Goal: Obtain resource: Obtain resource

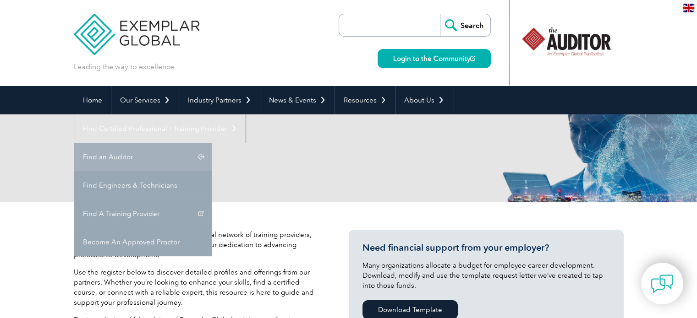
click at [212, 143] on link "Find an Auditor" at bounding box center [142, 157] width 137 height 28
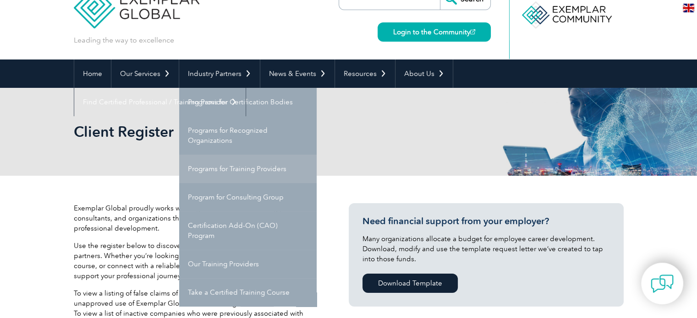
scroll to position [46, 0]
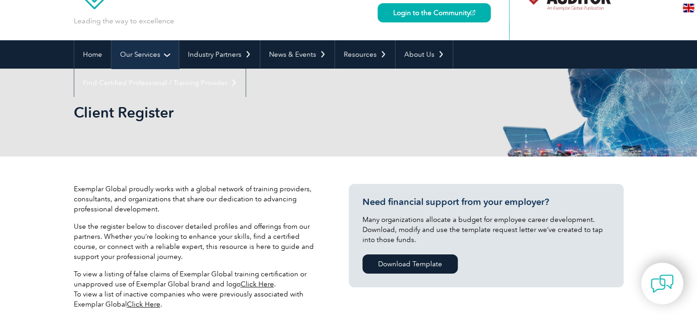
click at [130, 46] on link "Our Services" at bounding box center [144, 54] width 67 height 28
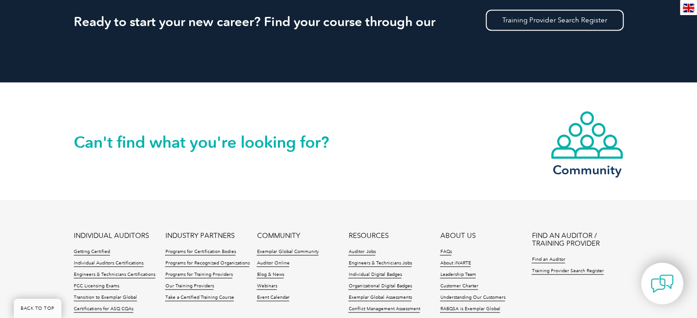
scroll to position [916, 0]
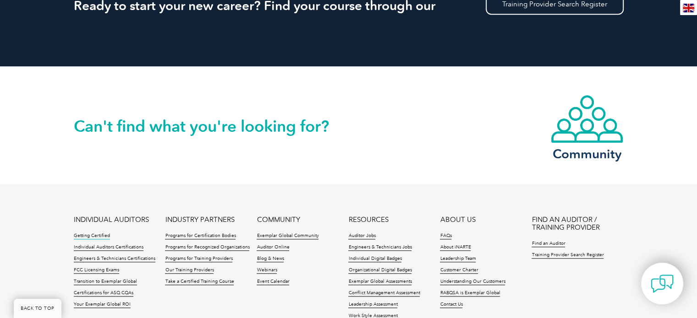
click at [84, 237] on link "Getting Certified" at bounding box center [92, 236] width 36 height 6
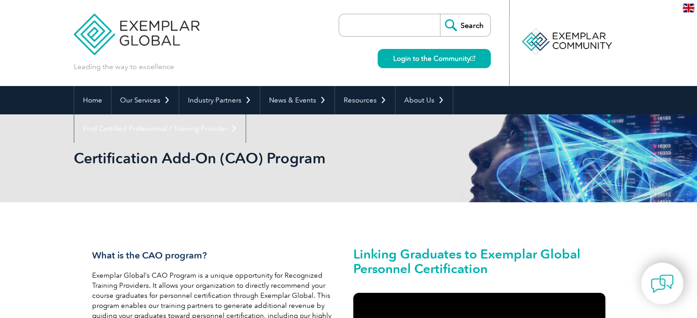
scroll to position [46, 0]
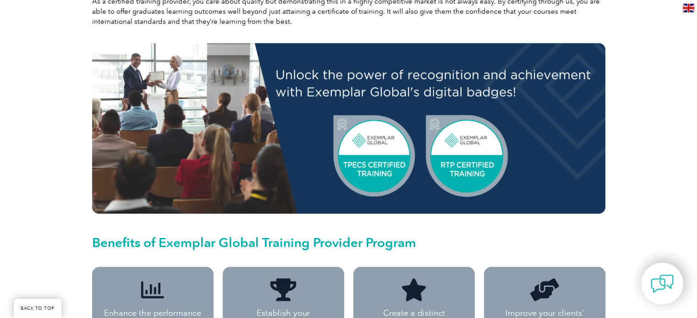
scroll to position [504, 0]
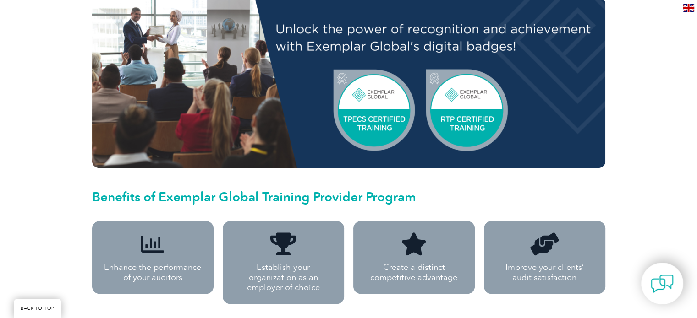
click at [289, 190] on h2 "Benefits of Exemplar Global Training Provider Program" at bounding box center [348, 197] width 513 height 15
click at [286, 190] on h2 "Benefits of Exemplar Global Training Provider Program" at bounding box center [348, 197] width 513 height 15
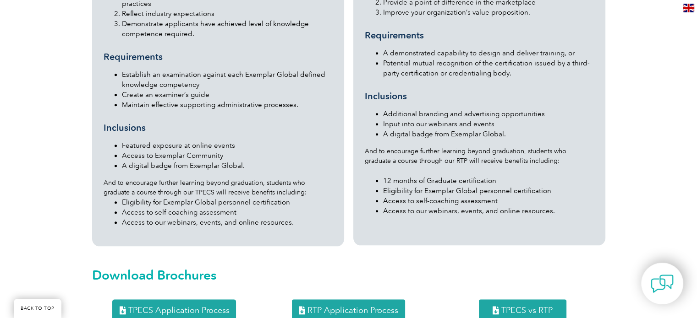
scroll to position [1054, 0]
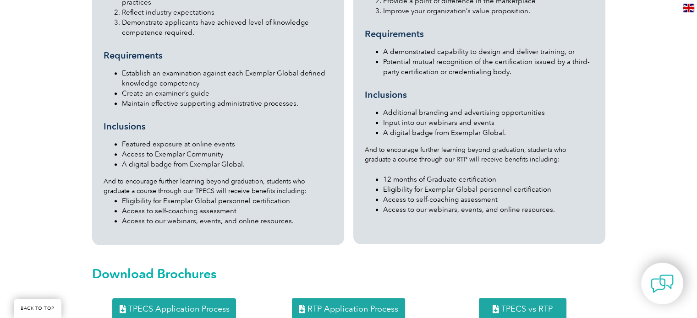
drag, startPoint x: 495, startPoint y: 280, endPoint x: 491, endPoint y: 288, distance: 8.6
click at [491, 298] on link "TPECS vs RTP" at bounding box center [523, 309] width 88 height 22
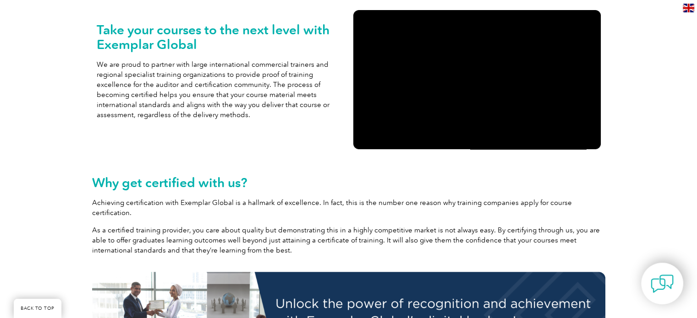
scroll to position [0, 0]
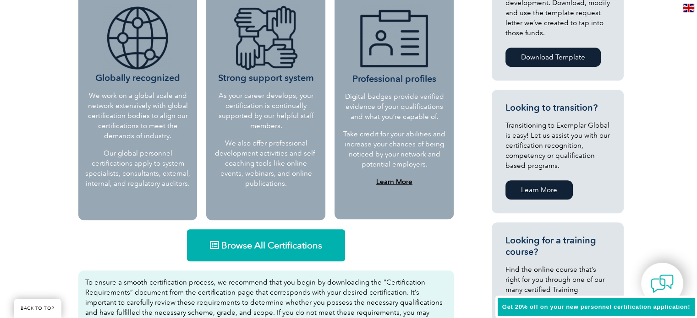
scroll to position [412, 0]
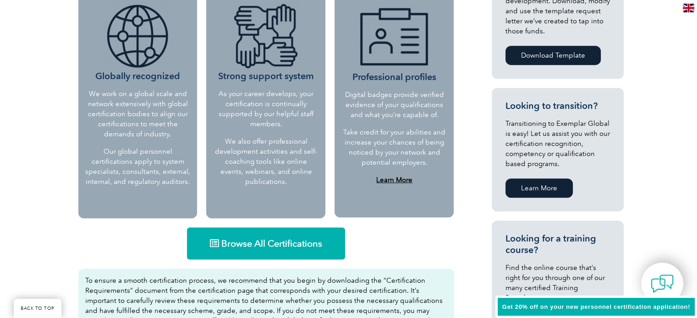
drag, startPoint x: 205, startPoint y: 243, endPoint x: 308, endPoint y: 252, distance: 103.5
click at [308, 252] on link "Browse All Certifications" at bounding box center [266, 244] width 158 height 32
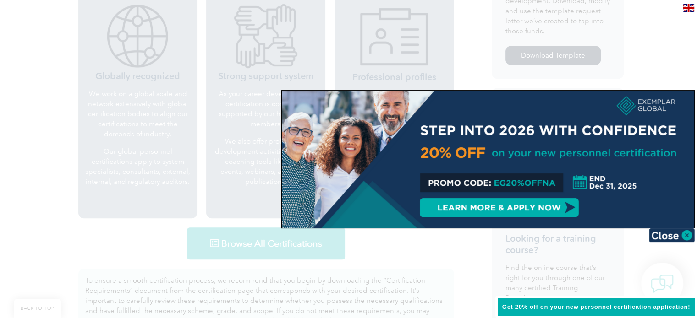
click at [522, 306] on span "Get 20% off on your new personnel certification application!" at bounding box center [596, 307] width 188 height 7
click at [494, 202] on div at bounding box center [488, 159] width 412 height 137
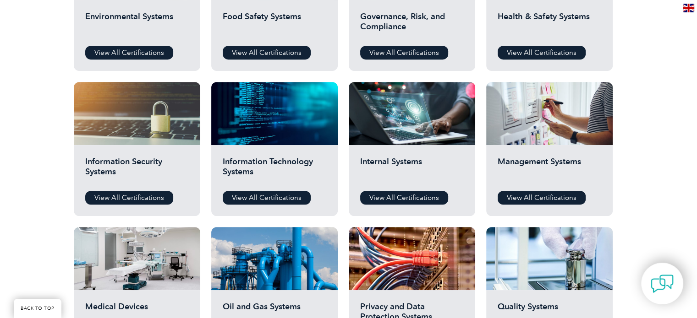
scroll to position [412, 0]
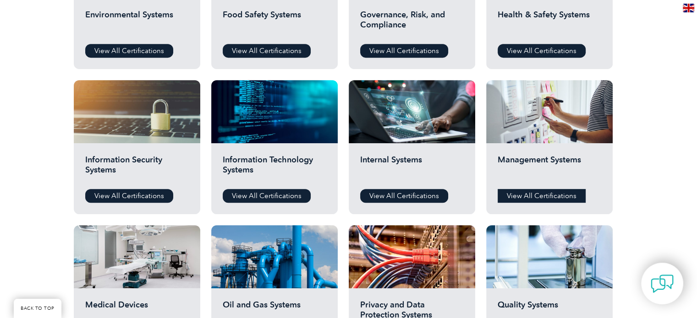
click at [548, 192] on link "View All Certifications" at bounding box center [542, 196] width 88 height 14
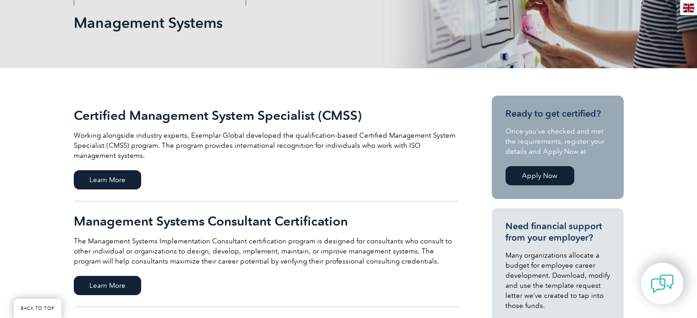
scroll to position [183, 0]
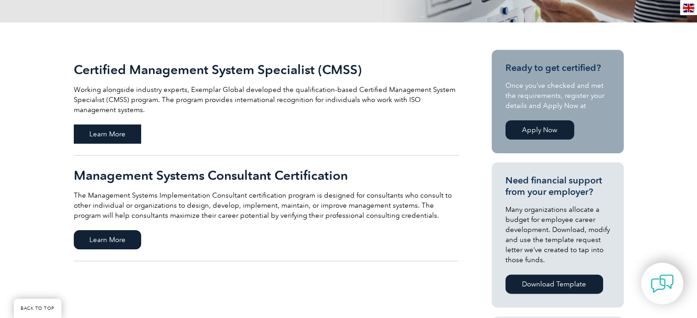
click at [130, 130] on span "Learn More" at bounding box center [107, 134] width 67 height 19
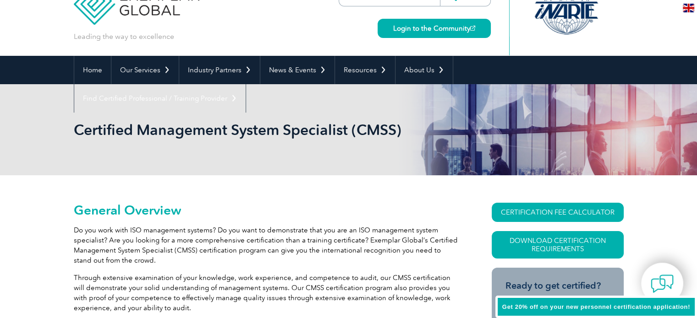
scroll to position [46, 0]
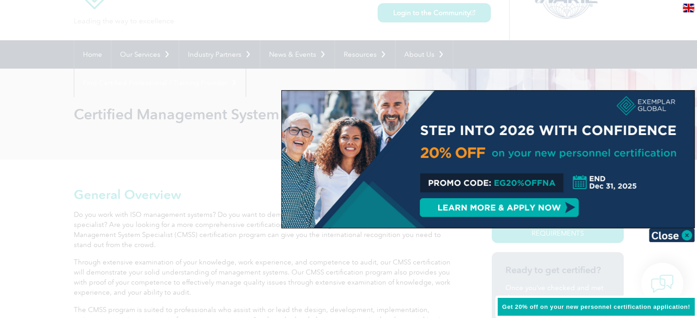
click at [492, 212] on div at bounding box center [488, 159] width 412 height 137
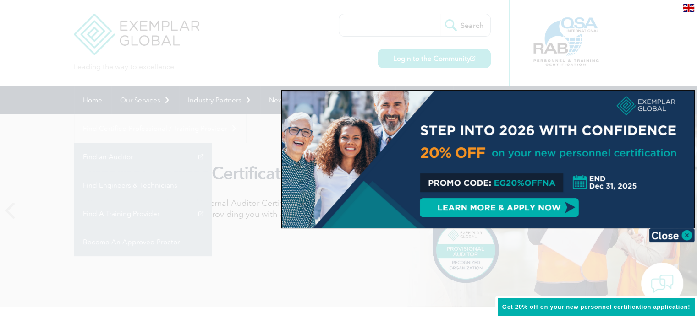
click at [574, 304] on span "Get 20% off on your new personnel certification application!" at bounding box center [596, 307] width 188 height 7
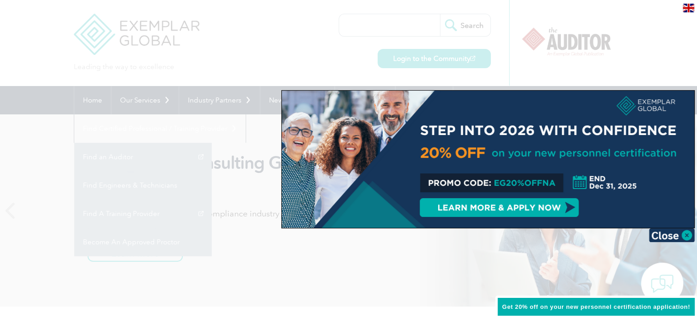
click at [517, 213] on div at bounding box center [488, 159] width 412 height 137
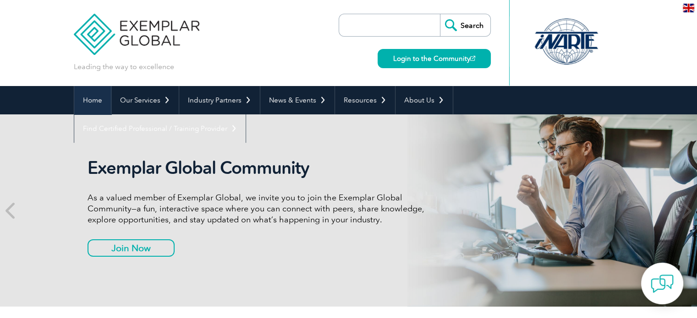
click at [103, 102] on link "Home" at bounding box center [92, 100] width 37 height 28
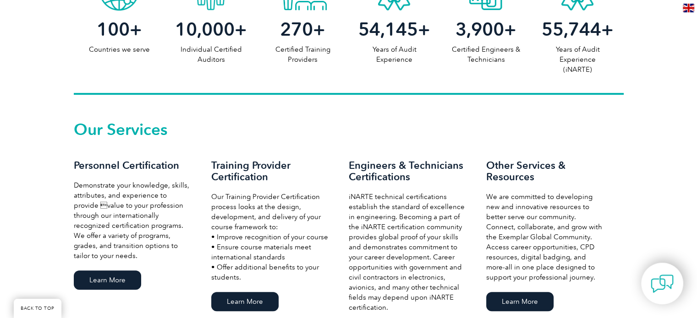
scroll to position [641, 0]
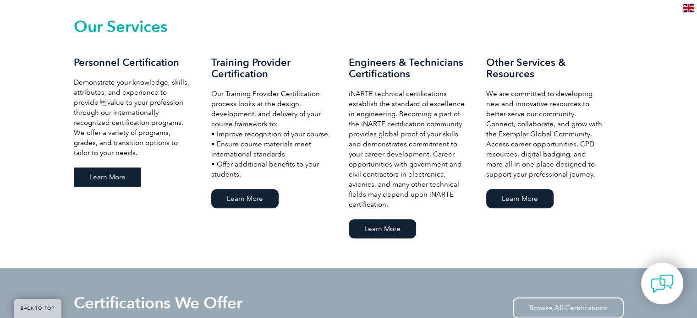
click at [117, 175] on link "Learn More" at bounding box center [107, 177] width 67 height 19
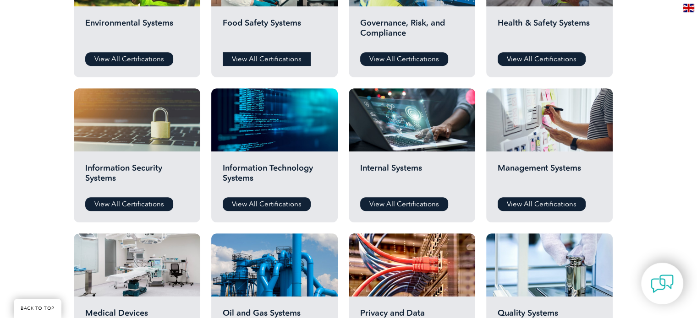
scroll to position [412, 0]
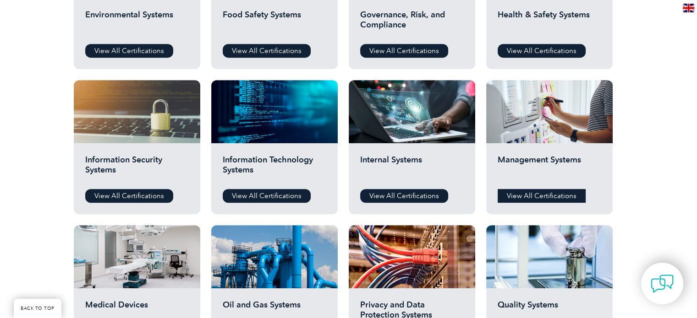
click at [528, 192] on link "View All Certifications" at bounding box center [542, 196] width 88 height 14
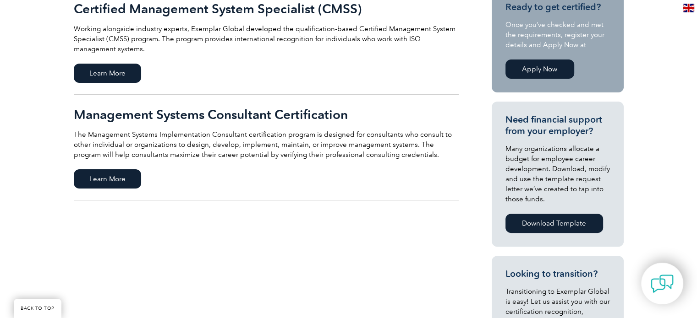
scroll to position [229, 0]
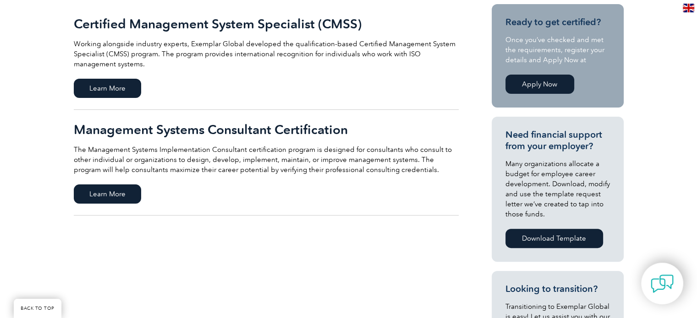
click at [527, 81] on link "Apply Now" at bounding box center [539, 84] width 69 height 19
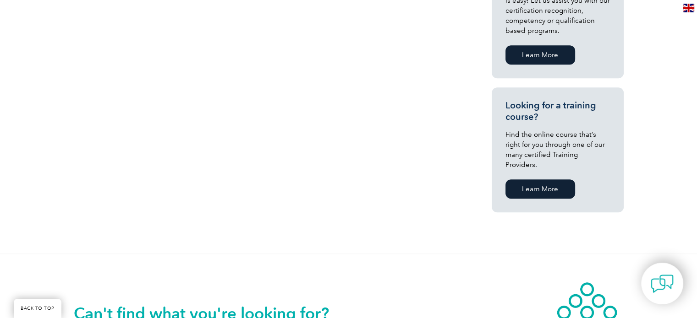
scroll to position [550, 0]
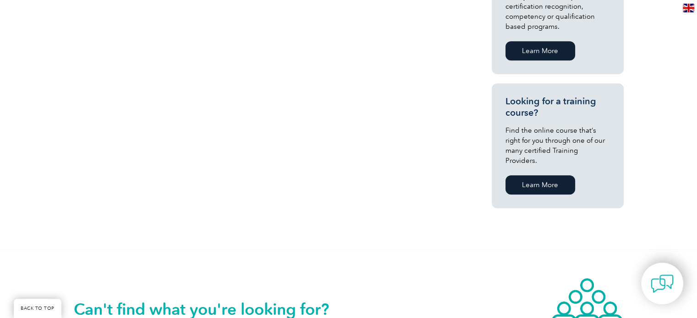
click at [533, 175] on link "Learn More" at bounding box center [540, 184] width 70 height 19
click at [554, 178] on link "Learn More" at bounding box center [540, 184] width 70 height 19
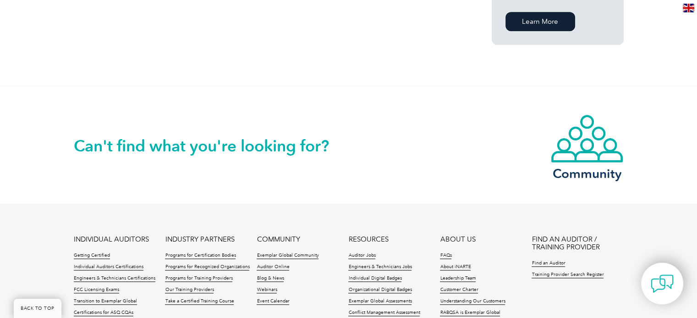
scroll to position [733, 0]
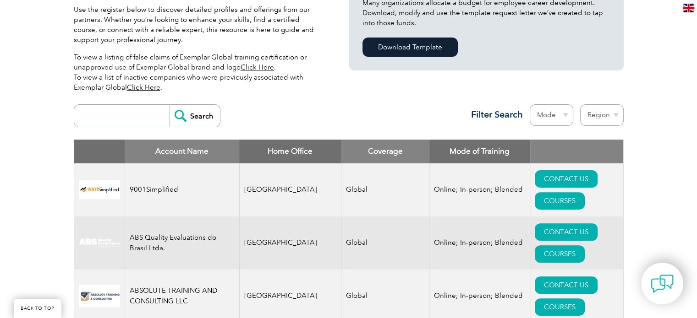
scroll to position [275, 0]
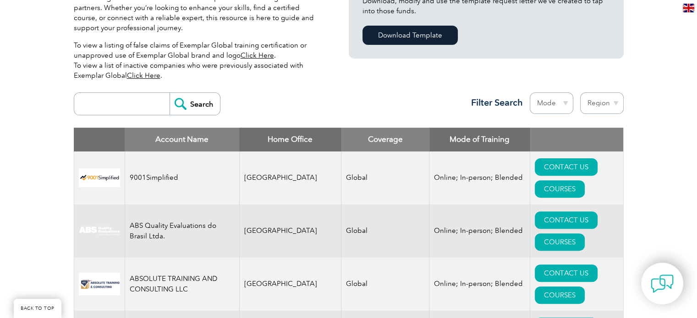
click at [552, 100] on select "Mode Online In-person Blended" at bounding box center [552, 104] width 44 height 22
select select "Online"
click at [530, 93] on select "Mode Online In-person Blended" at bounding box center [552, 104] width 44 height 22
click at [610, 104] on select "Region Australia Bahrain Bangladesh Brazil Canada Colombia Dominican Republic E…" at bounding box center [602, 104] width 44 height 22
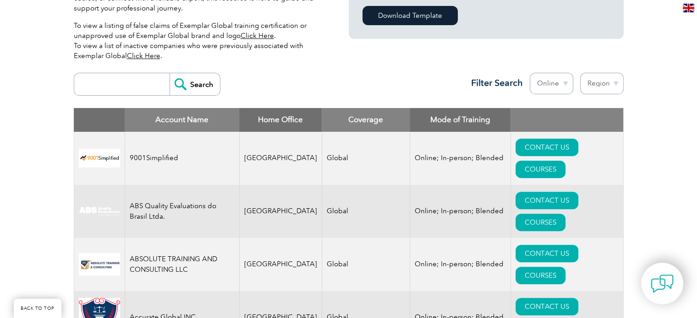
scroll to position [321, 0]
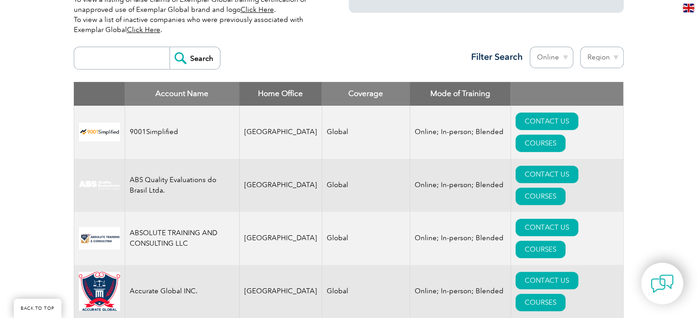
click at [137, 60] on input "search" at bounding box center [124, 58] width 91 height 22
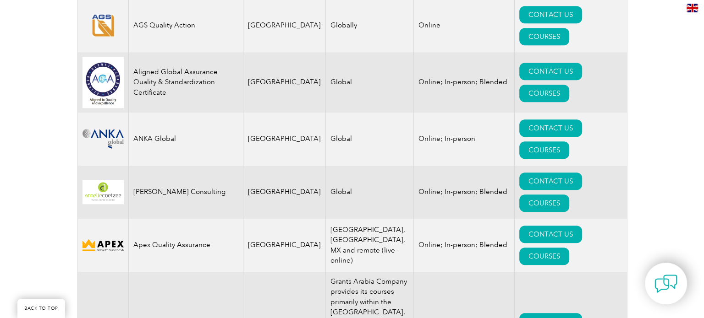
scroll to position [779, 0]
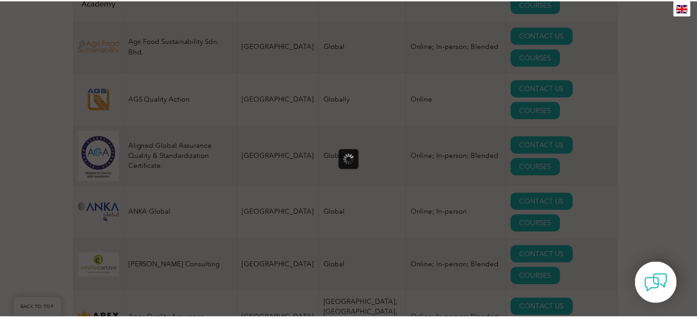
scroll to position [0, 0]
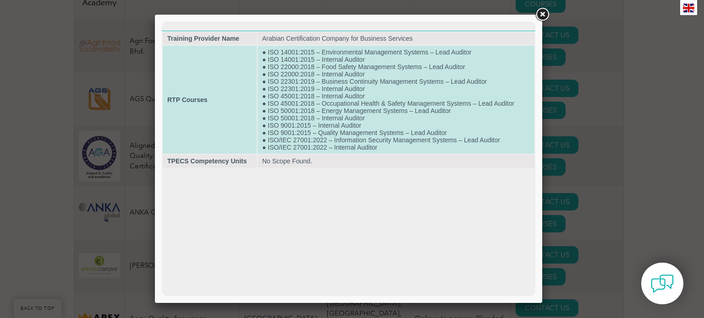
click at [337, 75] on td "● ISO 14001:2015 – Environmental Management Systems – Lead Auditor ● ISO 14001:…" at bounding box center [395, 100] width 277 height 108
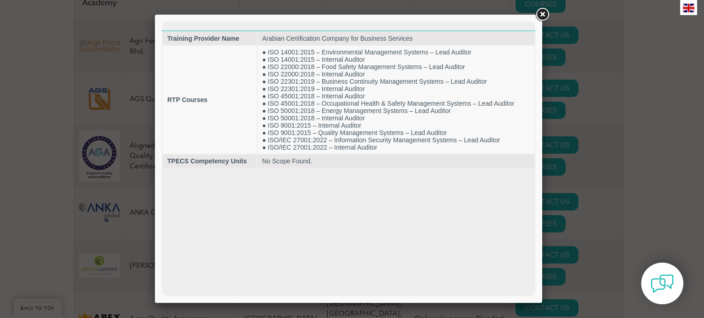
click at [539, 17] on link at bounding box center [542, 14] width 16 height 16
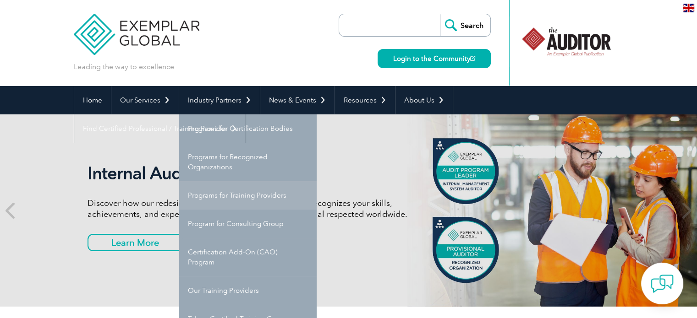
scroll to position [46, 0]
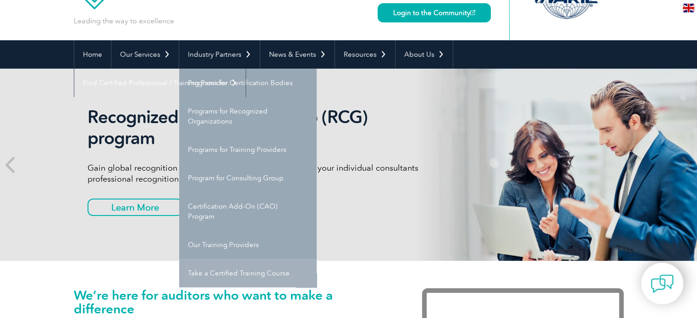
click at [280, 269] on link "Take a Certified Training Course" at bounding box center [247, 273] width 137 height 28
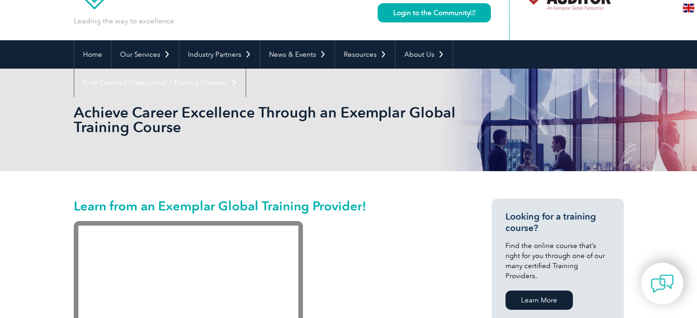
scroll to position [137, 0]
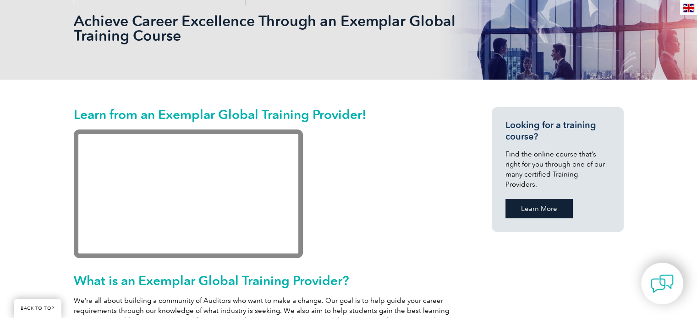
click at [518, 199] on link "Learn More" at bounding box center [538, 208] width 67 height 19
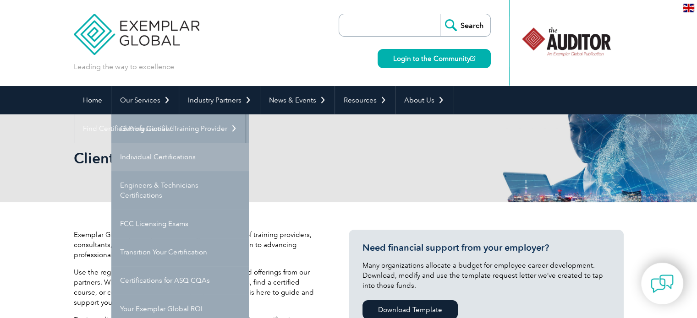
click at [186, 156] on link "Individual Certifications" at bounding box center [179, 157] width 137 height 28
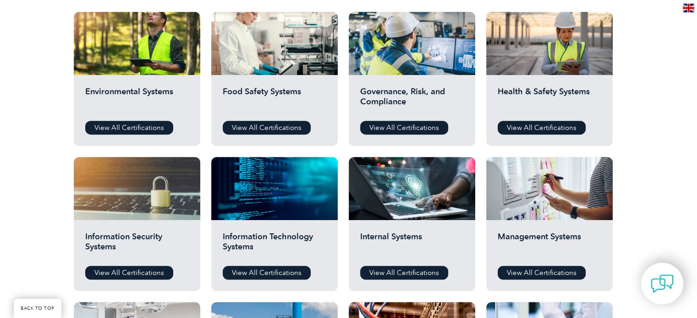
scroll to position [412, 0]
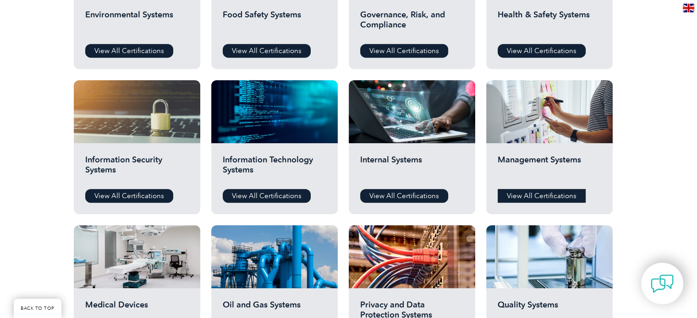
click at [556, 195] on link "View All Certifications" at bounding box center [542, 196] width 88 height 14
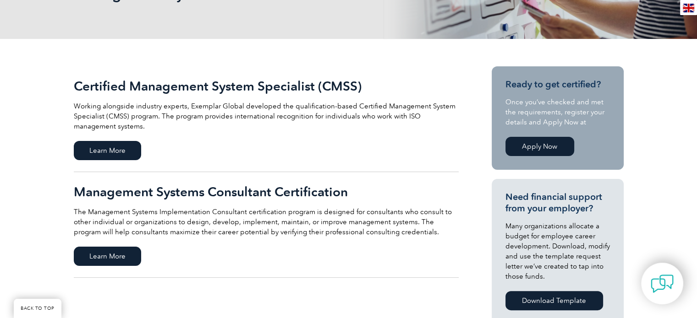
scroll to position [92, 0]
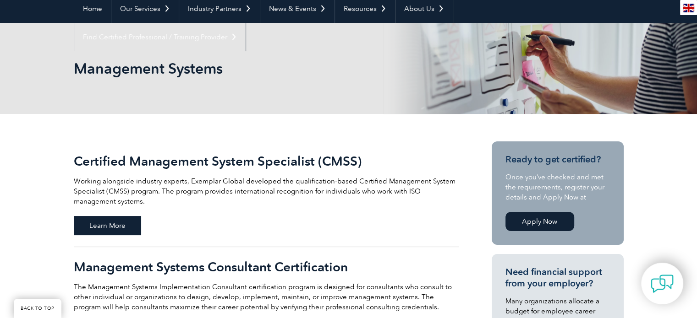
click at [113, 223] on span "Learn More" at bounding box center [107, 225] width 67 height 19
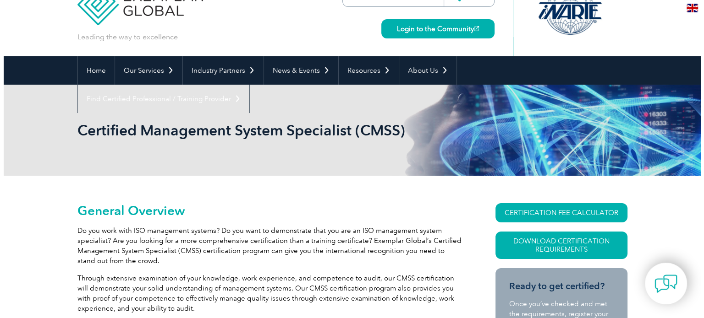
scroll to position [46, 0]
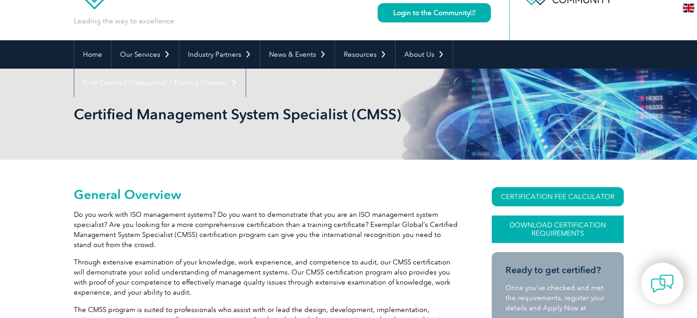
click at [534, 230] on link "Download Certification Requirements" at bounding box center [558, 229] width 132 height 27
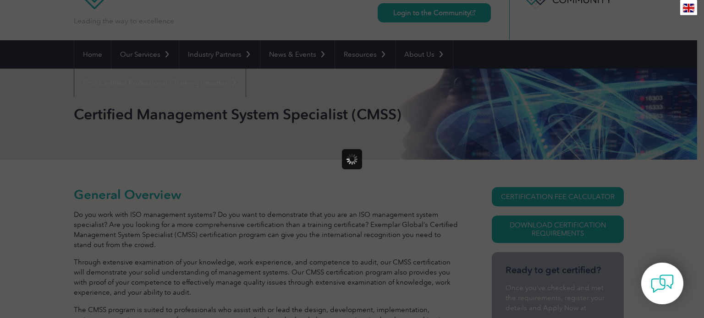
scroll to position [0, 0]
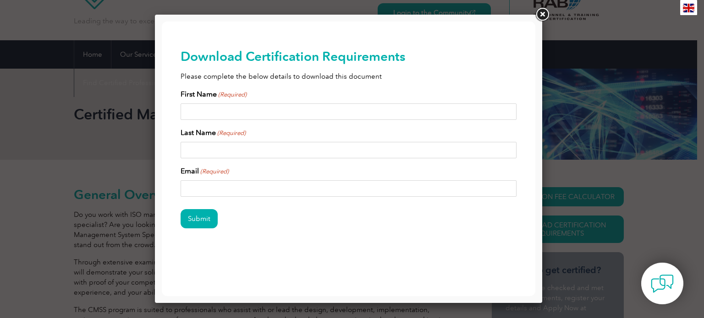
click at [230, 110] on input "First Name (Required)" at bounding box center [349, 112] width 336 height 16
type input "Saja"
type input "ALKHATTAT"
type input "[EMAIL_ADDRESS][DOMAIN_NAME]"
click at [202, 218] on input "Submit" at bounding box center [199, 218] width 37 height 19
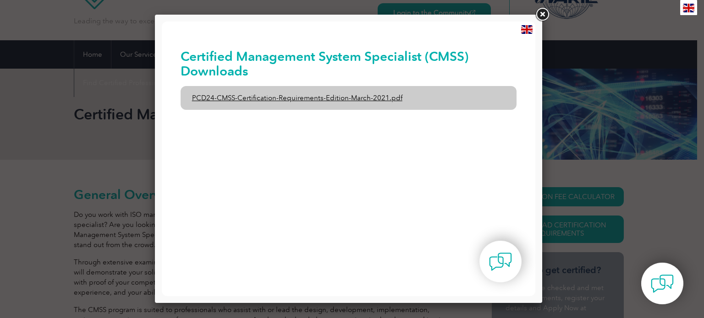
click at [323, 97] on link "PCD24-CMSS-Certification-Requirements-Edition-March-2021.pdf" at bounding box center [349, 98] width 336 height 24
